Goal: Find specific page/section: Find specific page/section

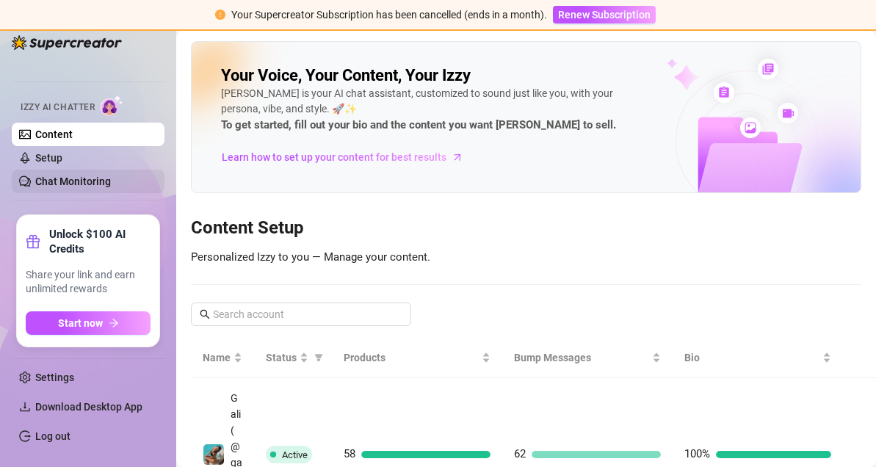
click at [107, 183] on link "Chat Monitoring" at bounding box center [73, 181] width 76 height 12
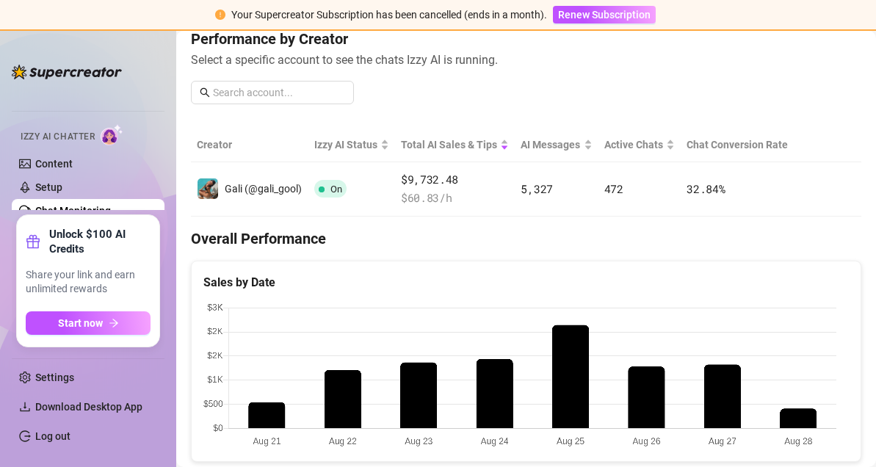
scroll to position [196, 0]
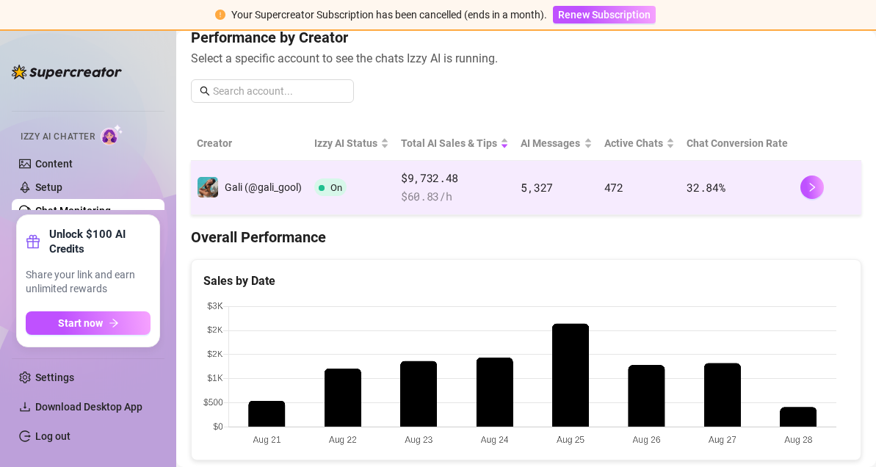
click at [736, 186] on td "32.84 %" at bounding box center [737, 188] width 114 height 54
